Goal: Task Accomplishment & Management: Complete application form

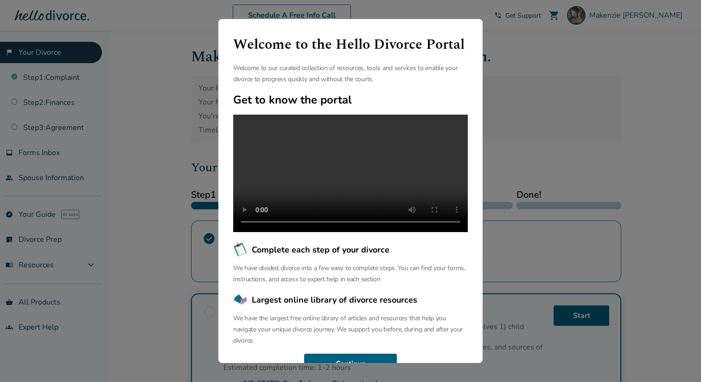
click at [529, 168] on div "Welcome to the Hello Divorce Portal Welcome to our curated collection of resour…" at bounding box center [350, 191] width 701 height 382
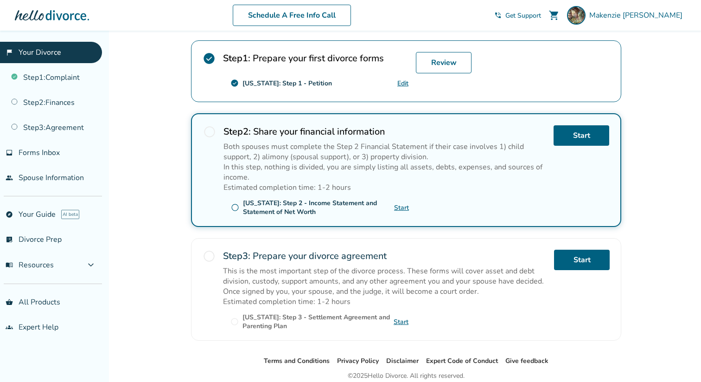
scroll to position [215, 0]
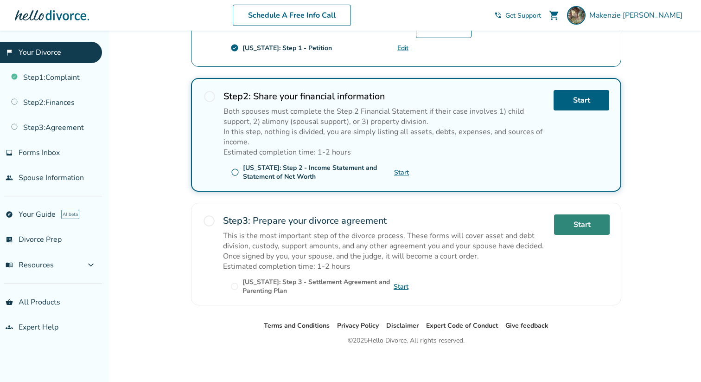
click at [587, 221] on link "Start" at bounding box center [582, 224] width 56 height 20
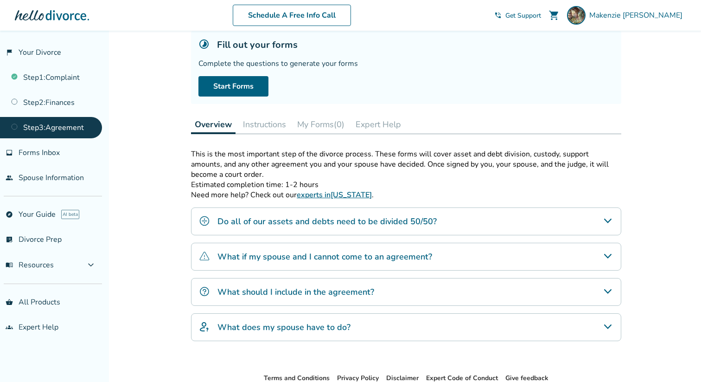
scroll to position [50, 0]
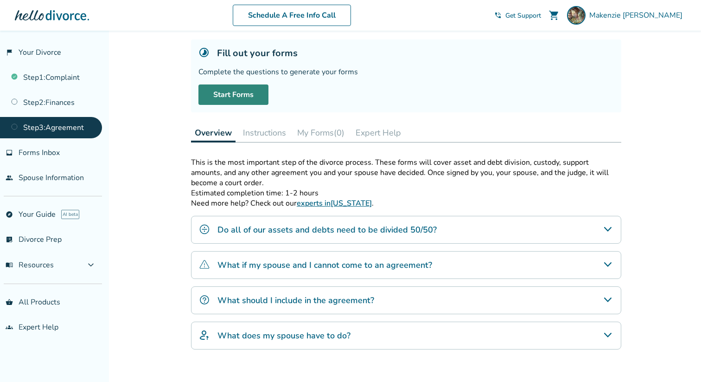
click at [249, 95] on link "Start Forms" at bounding box center [234, 94] width 70 height 20
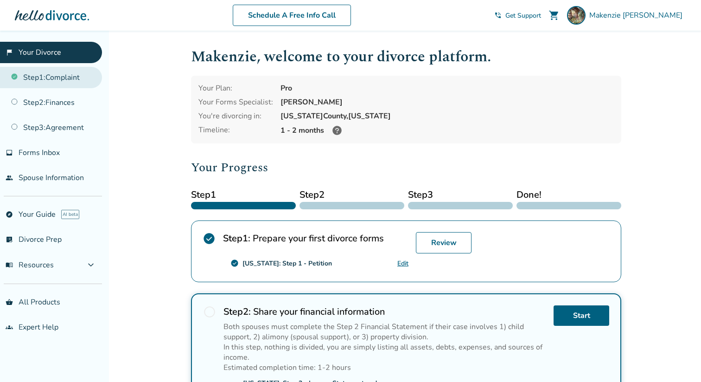
click at [64, 71] on link "Step 1 : Complaint" at bounding box center [51, 77] width 102 height 21
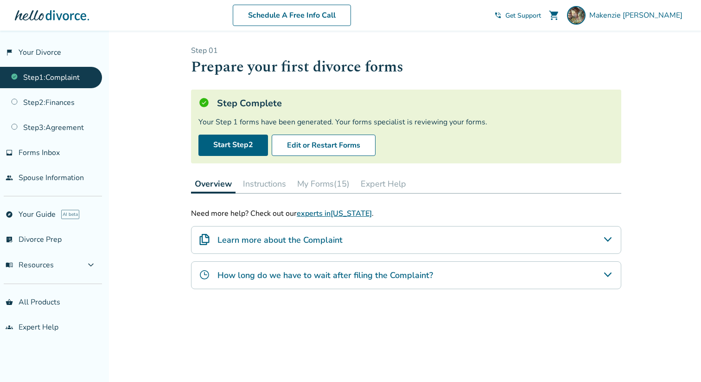
click at [332, 180] on button "My Forms (15)" at bounding box center [324, 183] width 60 height 19
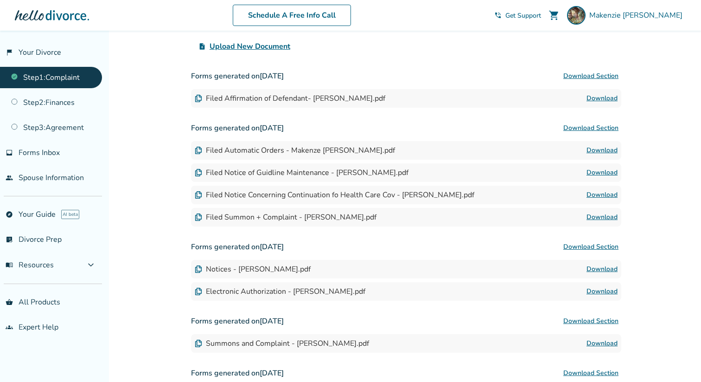
scroll to position [229, 0]
click at [600, 96] on link "Download" at bounding box center [602, 96] width 31 height 11
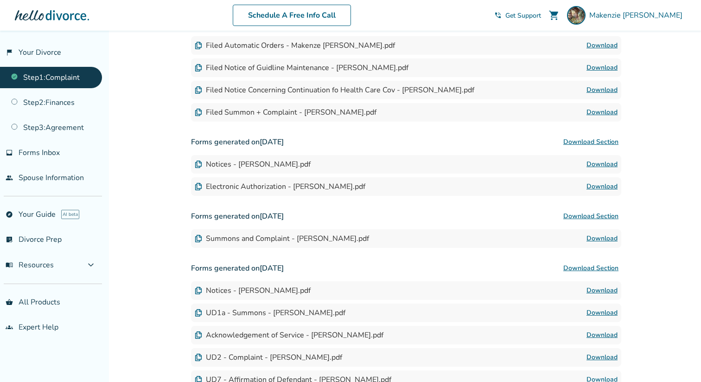
scroll to position [463, 0]
